Goal: Register for event/course

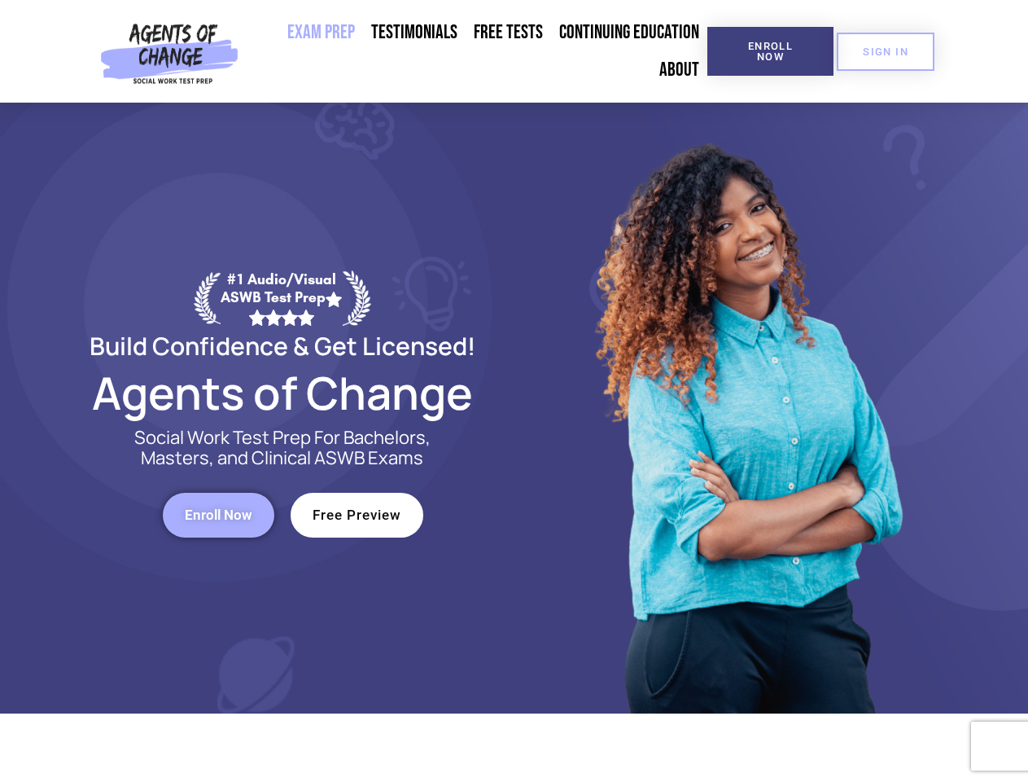
click at [515, 391] on div at bounding box center [747, 408] width 464 height 611
click at [770, 51] on span "Enroll Now" at bounding box center [771, 51] width 74 height 21
click at [886, 51] on span "SIGN IN" at bounding box center [886, 51] width 46 height 11
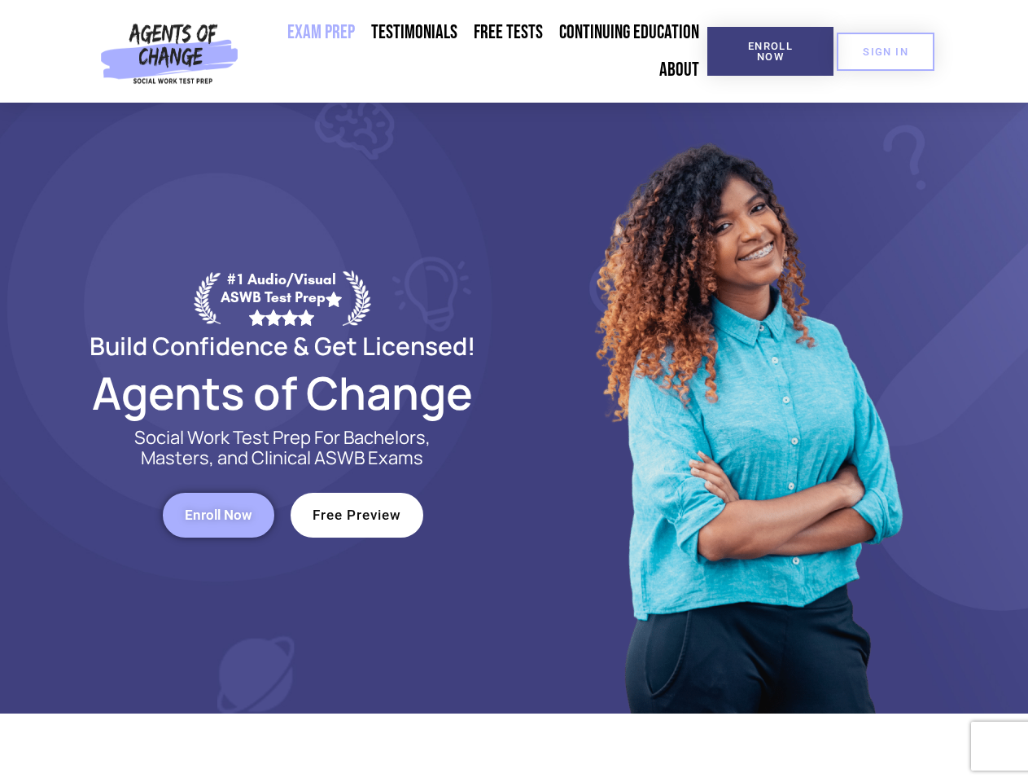
click at [218, 515] on span "Enroll Now" at bounding box center [219, 515] width 68 height 14
click at [357, 515] on span "Free Preview" at bounding box center [357, 515] width 89 height 14
